Goal: Check status

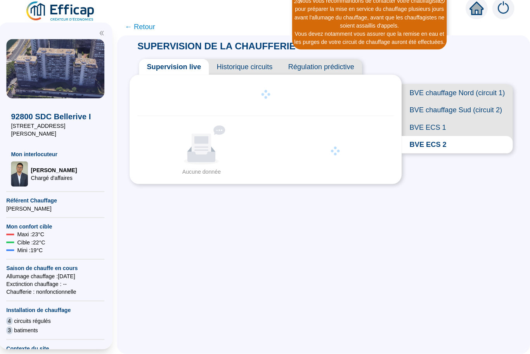
scroll to position [30, 6]
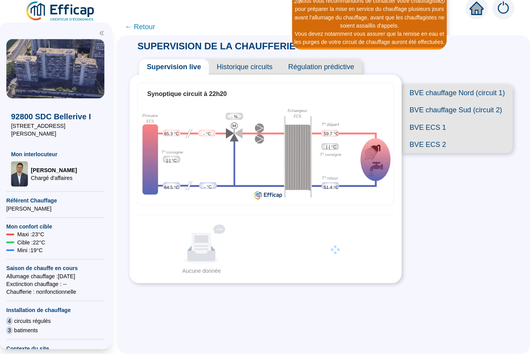
click at [491, 22] on span "← Retour" at bounding box center [326, 30] width 408 height 17
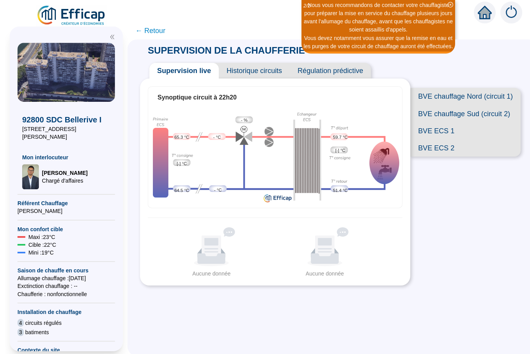
scroll to position [0, 0]
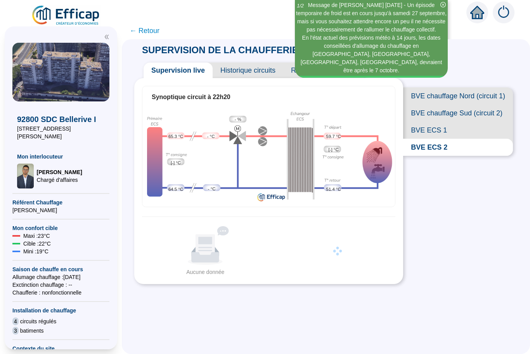
click at [419, 131] on span "BVE ECS 1" at bounding box center [458, 129] width 110 height 17
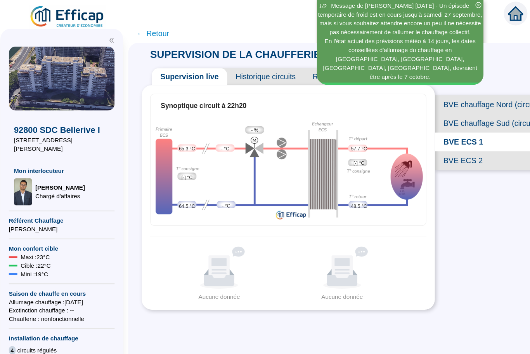
click at [415, 134] on span "BVE ECS 1" at bounding box center [458, 129] width 110 height 17
click at [428, 133] on span "BVE ECS 1" at bounding box center [458, 129] width 110 height 17
click at [436, 154] on span "BVE ECS 2" at bounding box center [458, 147] width 110 height 17
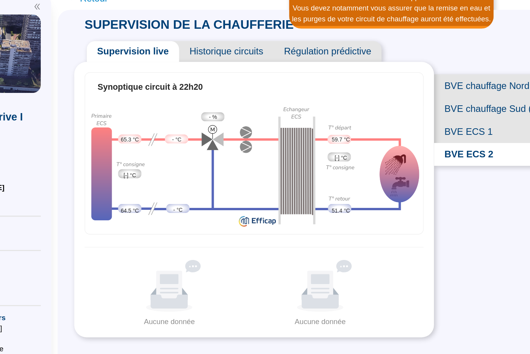
click at [403, 121] on span "BVE ECS 1" at bounding box center [458, 129] width 110 height 17
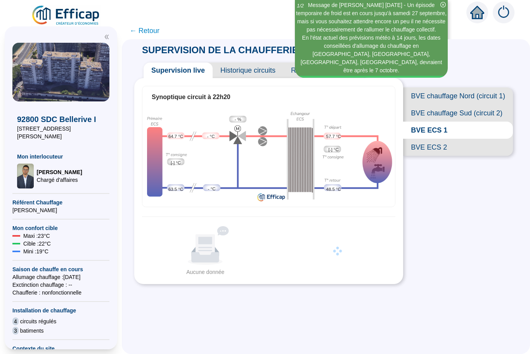
click at [433, 149] on span "BVE ECS 2" at bounding box center [458, 147] width 110 height 17
